Goal: Transaction & Acquisition: Purchase product/service

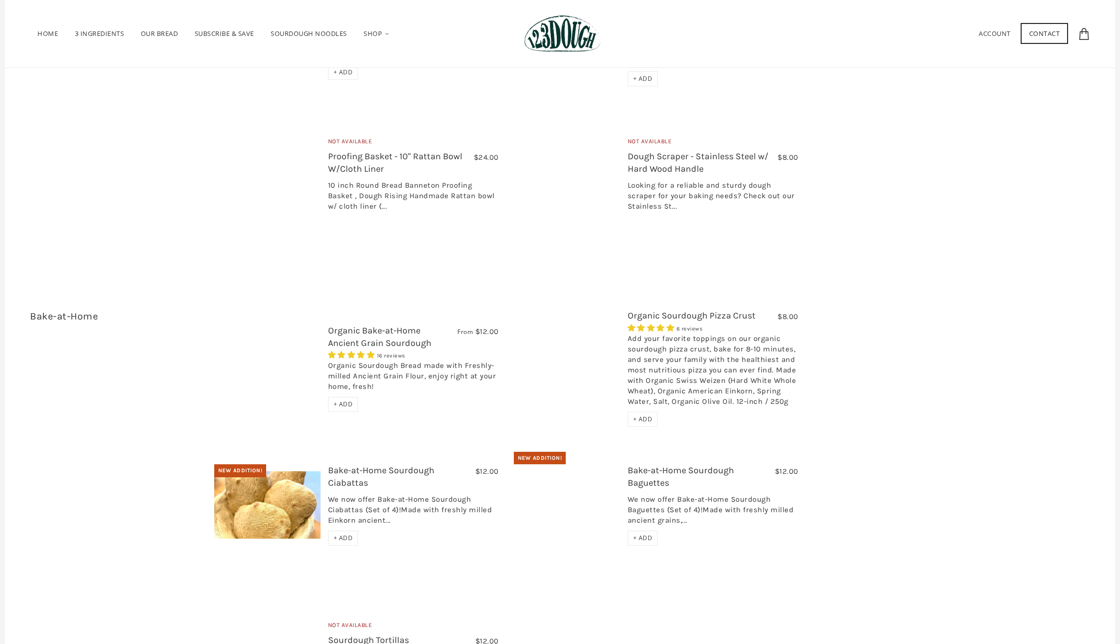
scroll to position [1498, 0]
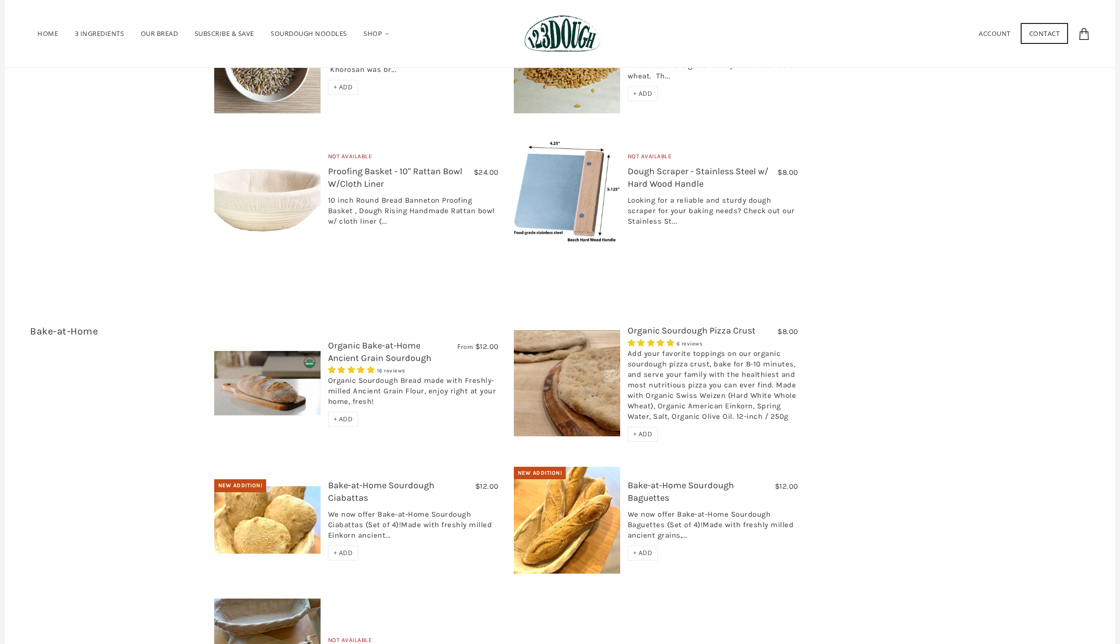
click at [643, 427] on div "+ ADD" at bounding box center [643, 434] width 30 height 15
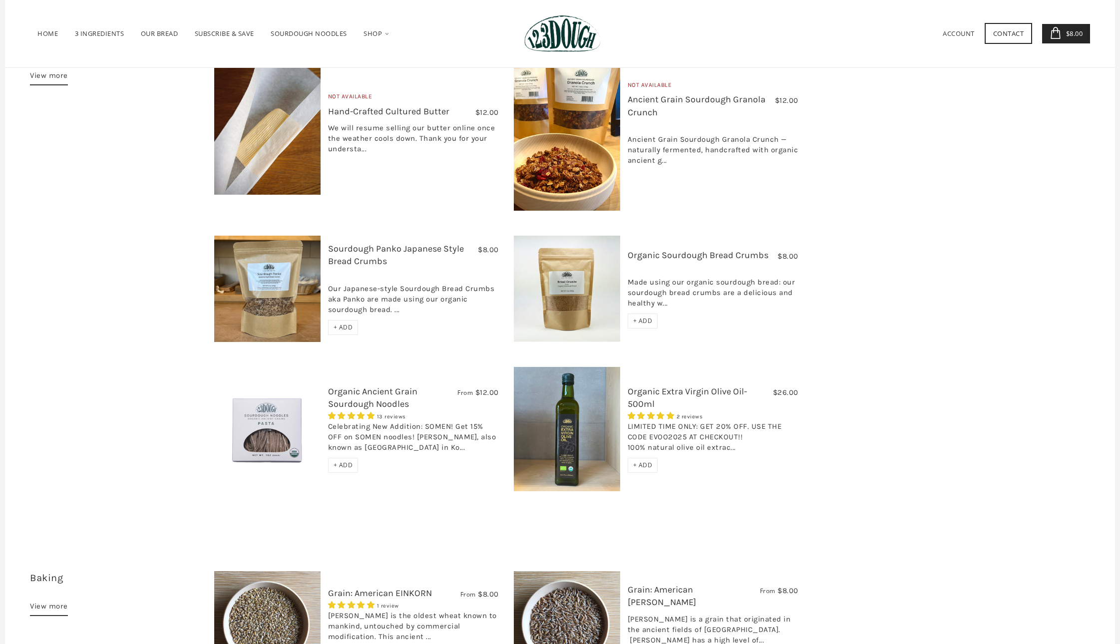
scroll to position [799, 0]
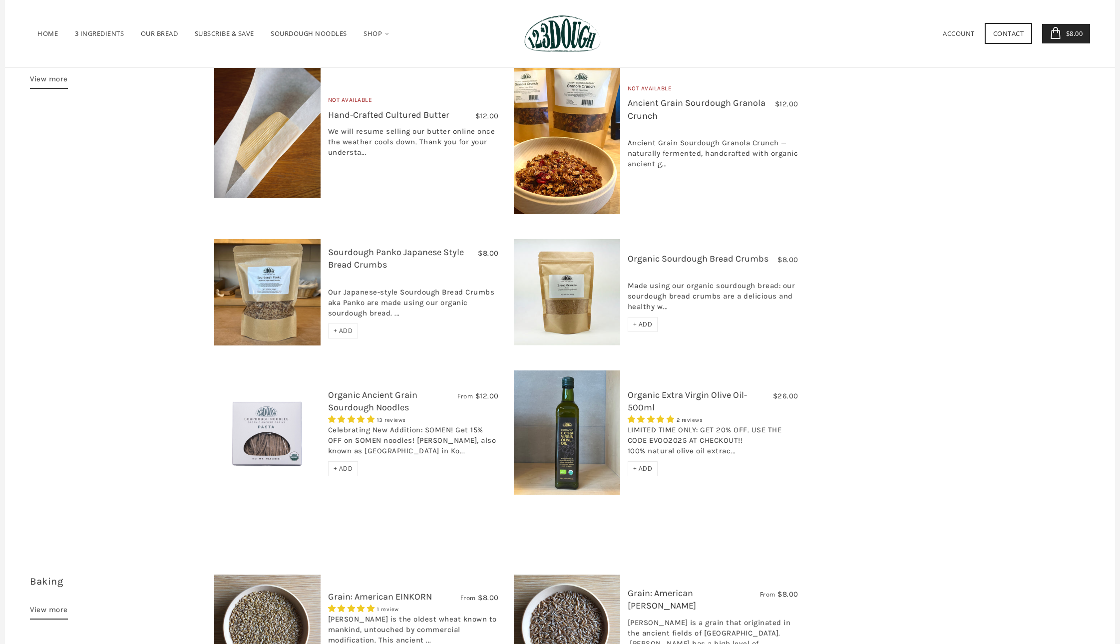
click at [344, 465] on span "+ ADD" at bounding box center [343, 469] width 19 height 8
click at [434, 413] on select "Pasta Ramen Somen" at bounding box center [413, 422] width 171 height 18
select select "Ramen"
click at [487, 442] on span "OK" at bounding box center [490, 446] width 8 height 8
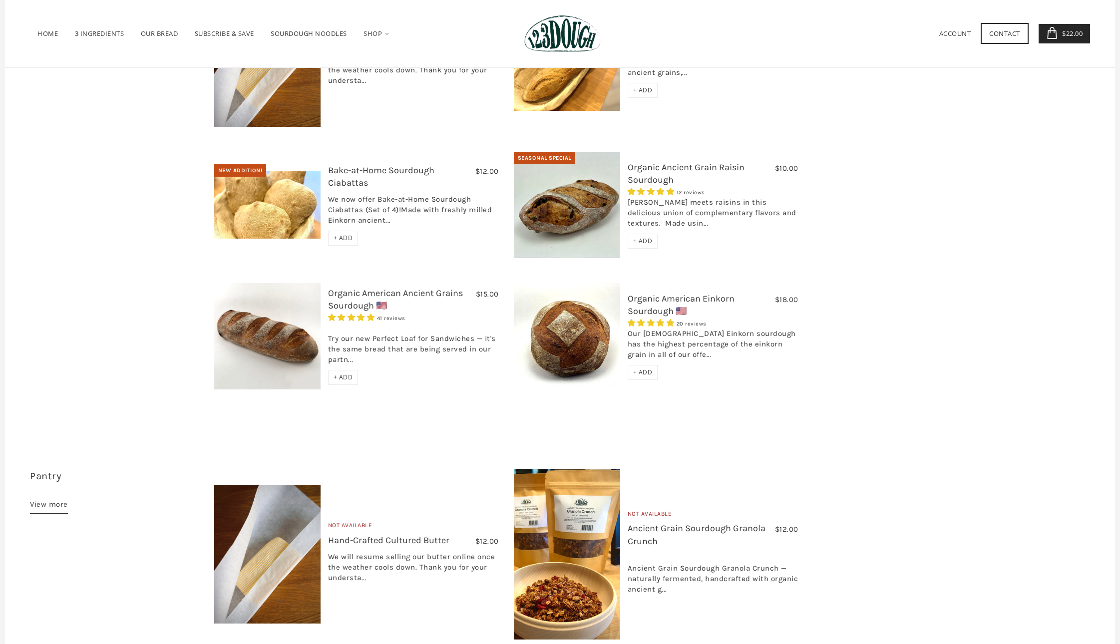
scroll to position [341, 0]
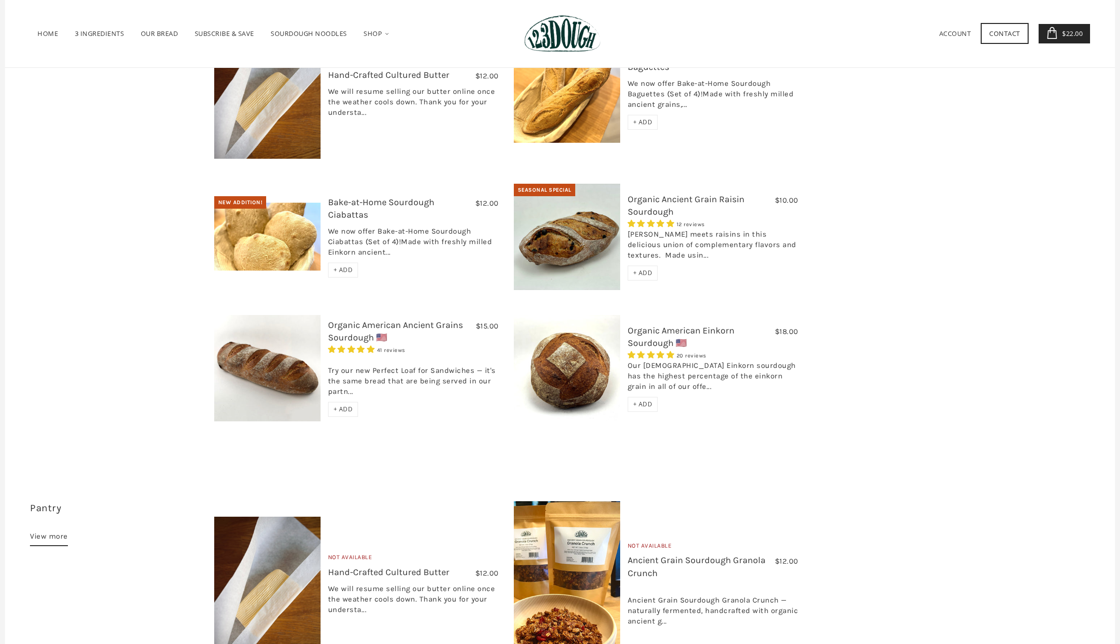
click at [647, 269] on span "+ ADD" at bounding box center [642, 273] width 19 height 8
click at [340, 405] on span "+ ADD" at bounding box center [343, 409] width 19 height 8
click at [401, 348] on select "750g Perfect Loaf for Sandwiches (Whole, 1500g) Perfect Loaf for Sandwiches (Ha…" at bounding box center [413, 357] width 171 height 18
select select "Perfect Loaf for Sandwiches (Whole, 1500g)"
click at [490, 377] on span "OK" at bounding box center [490, 381] width 8 height 8
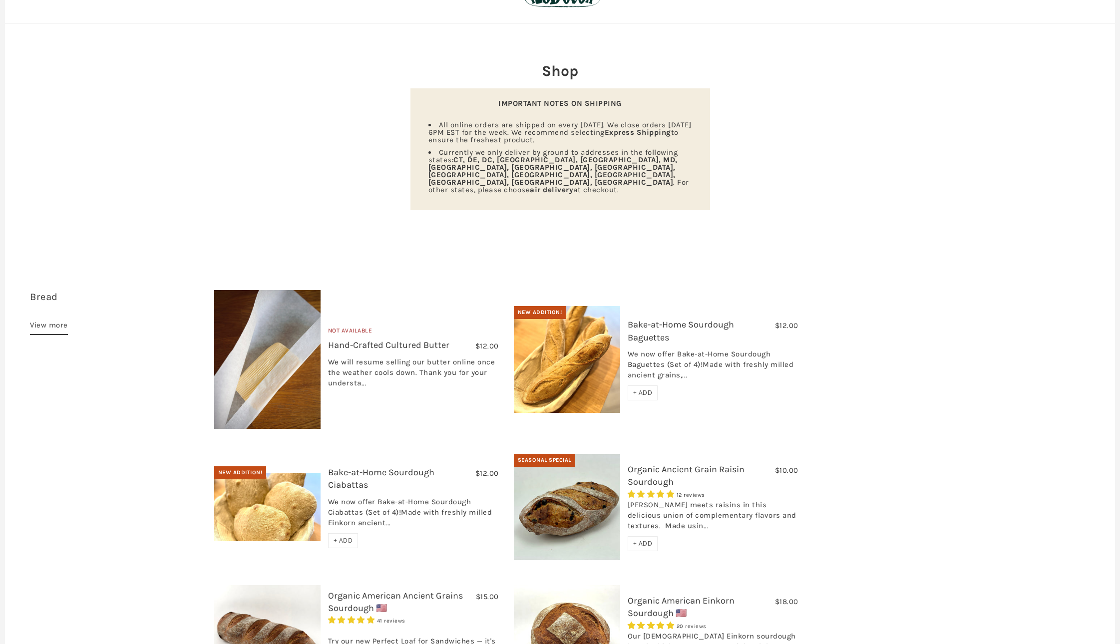
scroll to position [0, 0]
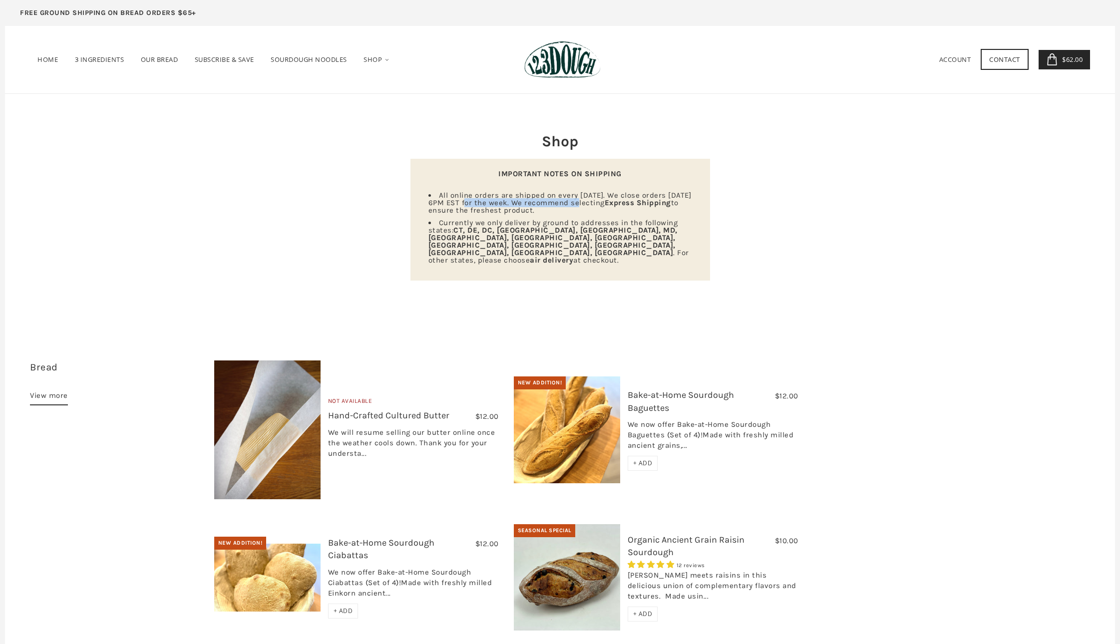
drag, startPoint x: 473, startPoint y: 204, endPoint x: 586, endPoint y: 207, distance: 112.9
click at [583, 207] on span "All online orders are shipped on every [DATE]. We close orders [DATE] 6PM EST f…" at bounding box center [560, 203] width 263 height 24
click at [602, 202] on span "All online orders are shipped on every [DATE]. We close orders [DATE] 6PM EST f…" at bounding box center [560, 203] width 263 height 24
drag, startPoint x: 548, startPoint y: 225, endPoint x: 629, endPoint y: 218, distance: 80.7
click at [629, 218] on span "Currently we only deliver by ground to addresses in the following states: [GEOG…" at bounding box center [559, 241] width 261 height 46
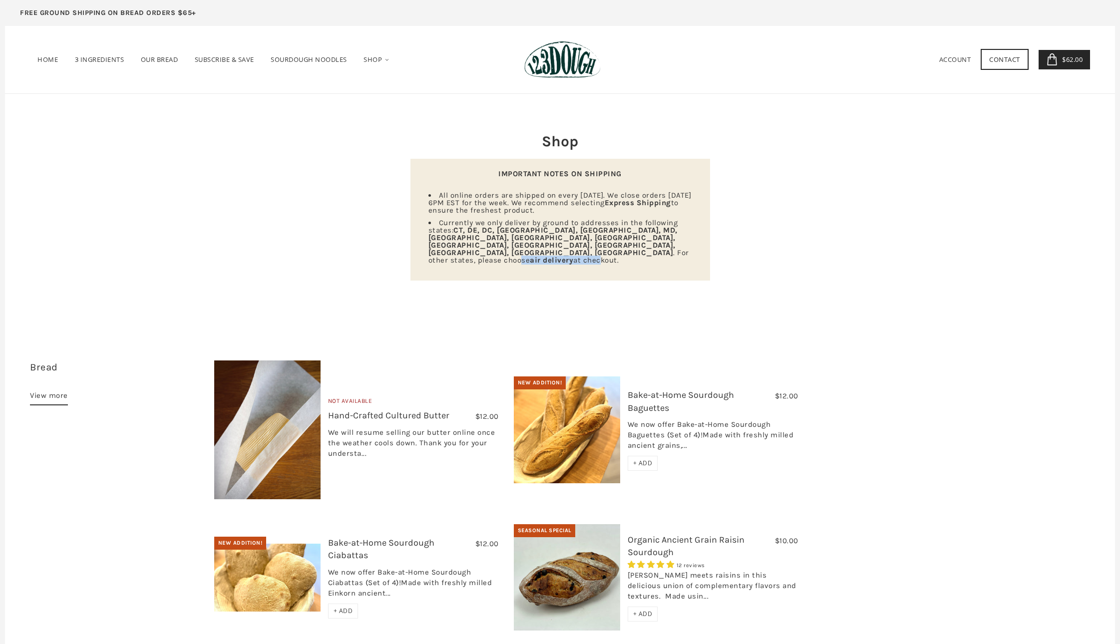
drag, startPoint x: 519, startPoint y: 241, endPoint x: 598, endPoint y: 236, distance: 79.6
click at [598, 236] on span "Currently we only deliver by ground to addresses in the following states: [GEOG…" at bounding box center [559, 241] width 261 height 46
click at [53, 52] on link "Home" at bounding box center [47, 59] width 35 height 36
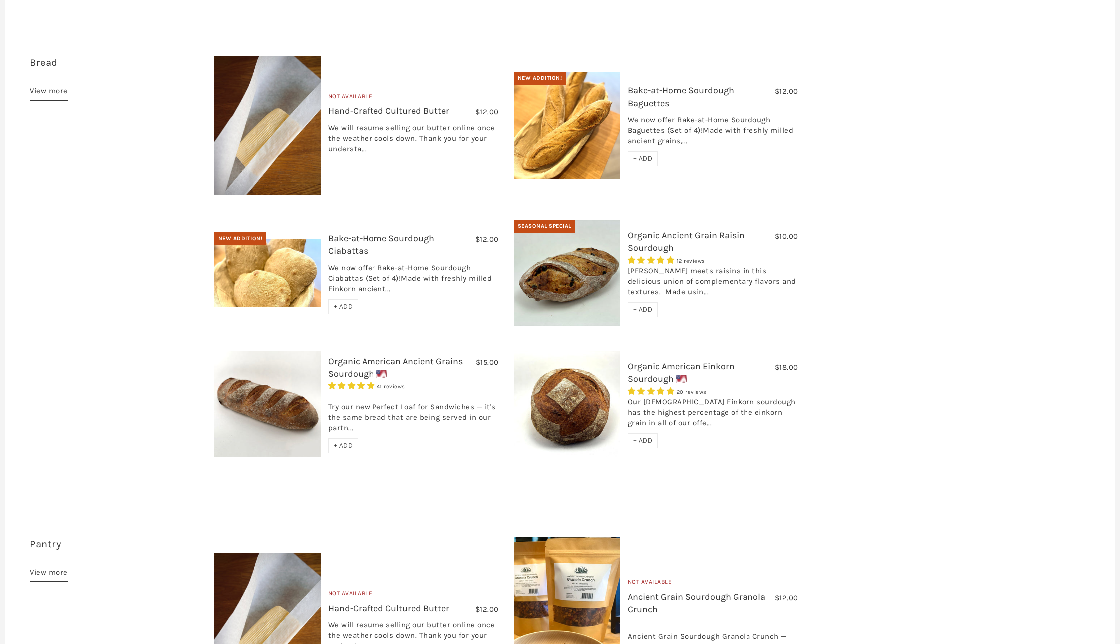
scroll to position [327, 0]
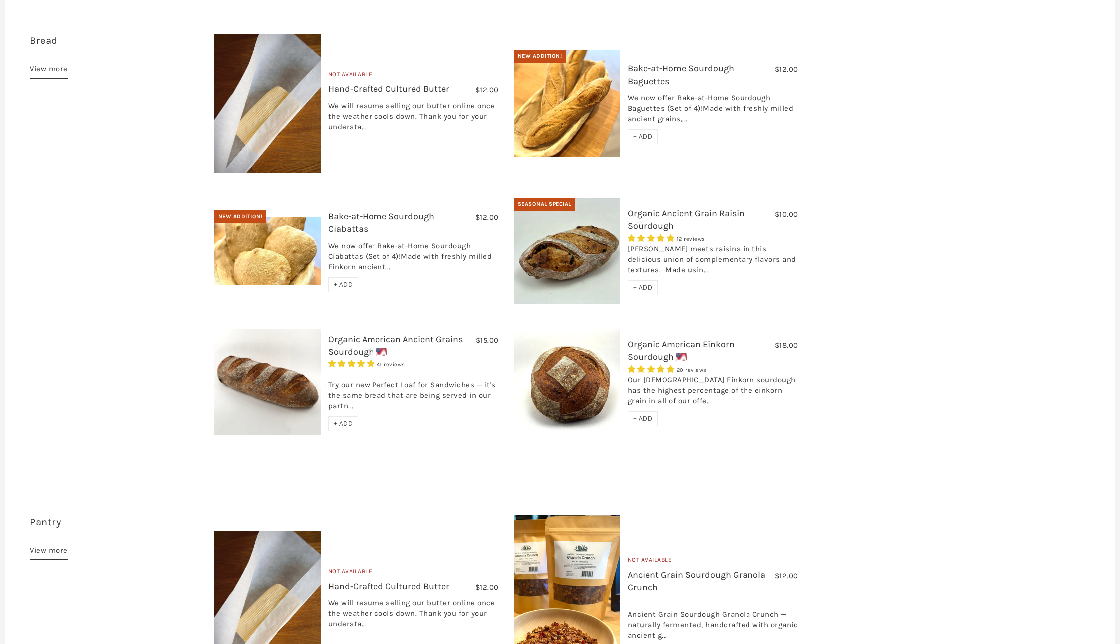
click at [345, 417] on div "+ ADD" at bounding box center [343, 424] width 30 height 15
click at [420, 362] on select "750g Perfect Loaf for Sandwiches (Whole, 1500g) Perfect Loaf for Sandwiches (Ha…" at bounding box center [413, 371] width 171 height 18
select select "Perfect Loaf for Sandwiches (Half, 750g)"
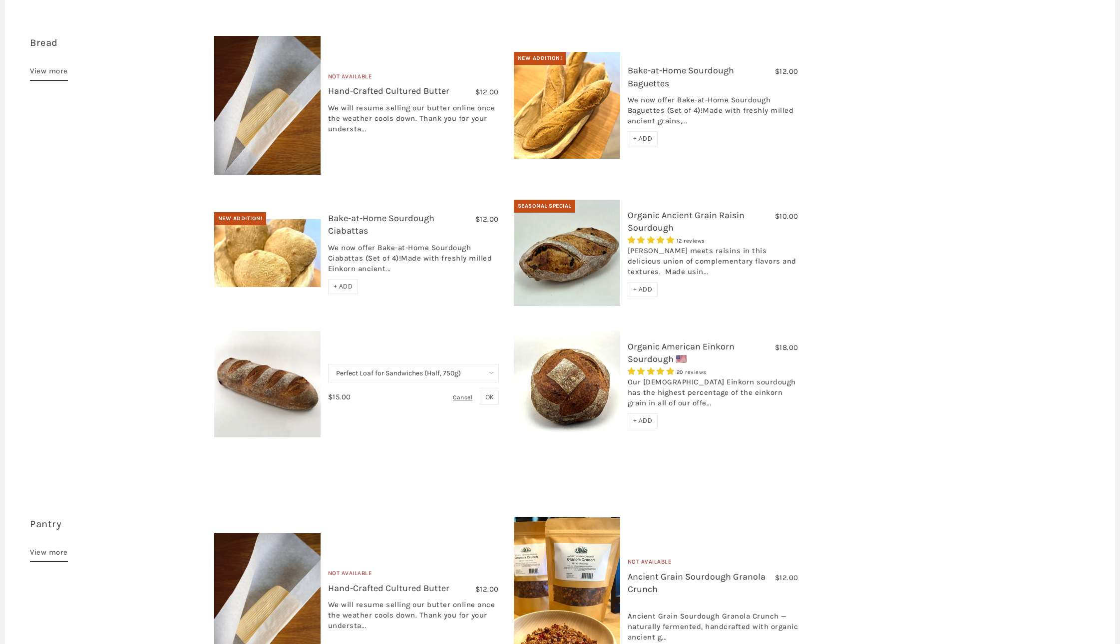
scroll to position [324, 0]
click at [491, 393] on span "OK" at bounding box center [490, 397] width 8 height 8
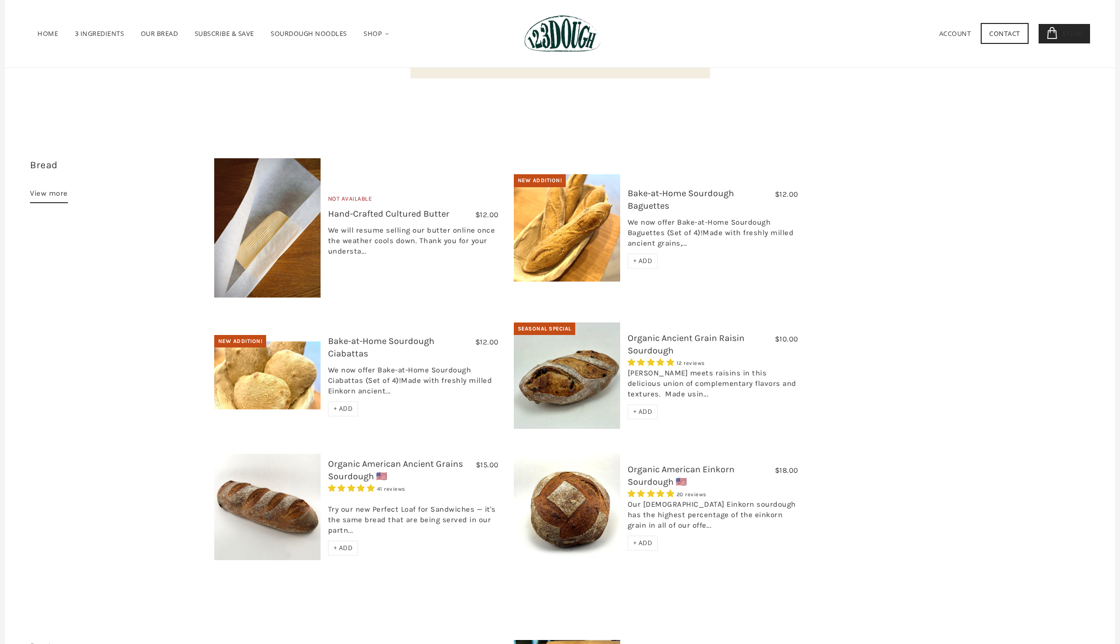
scroll to position [112, 0]
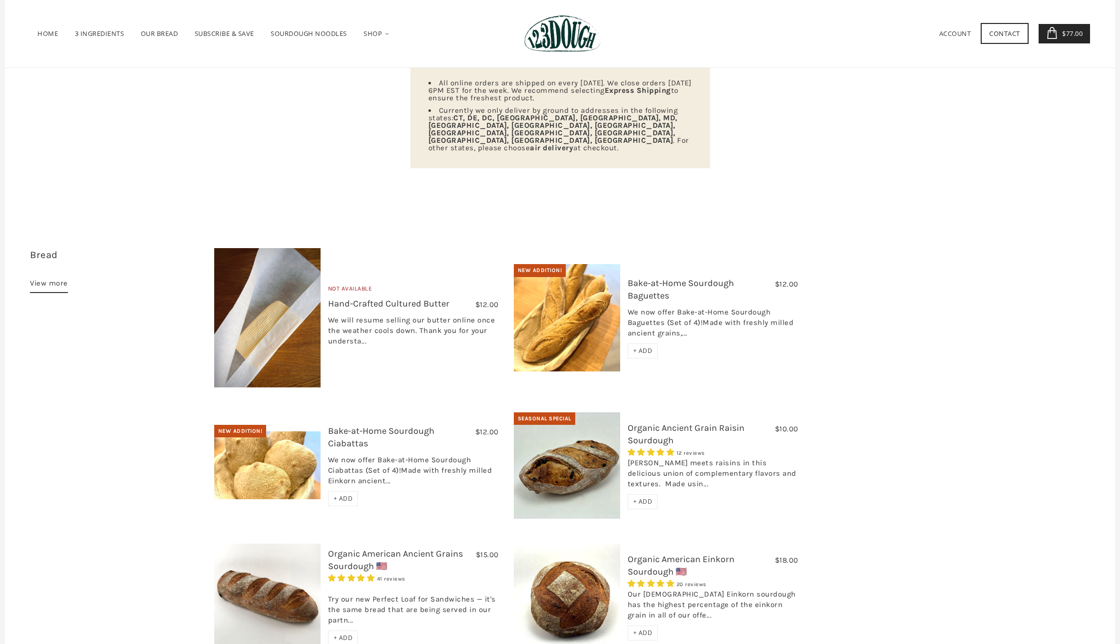
click at [1071, 35] on span "$77.00" at bounding box center [1071, 33] width 23 height 9
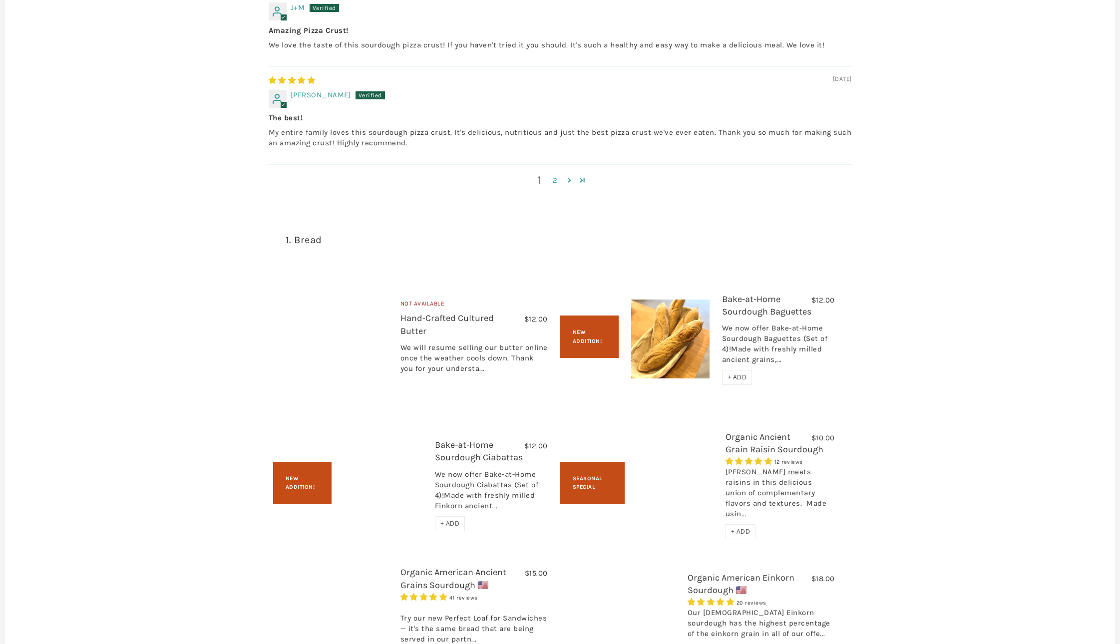
scroll to position [997, 0]
